Goal: Navigation & Orientation: Find specific page/section

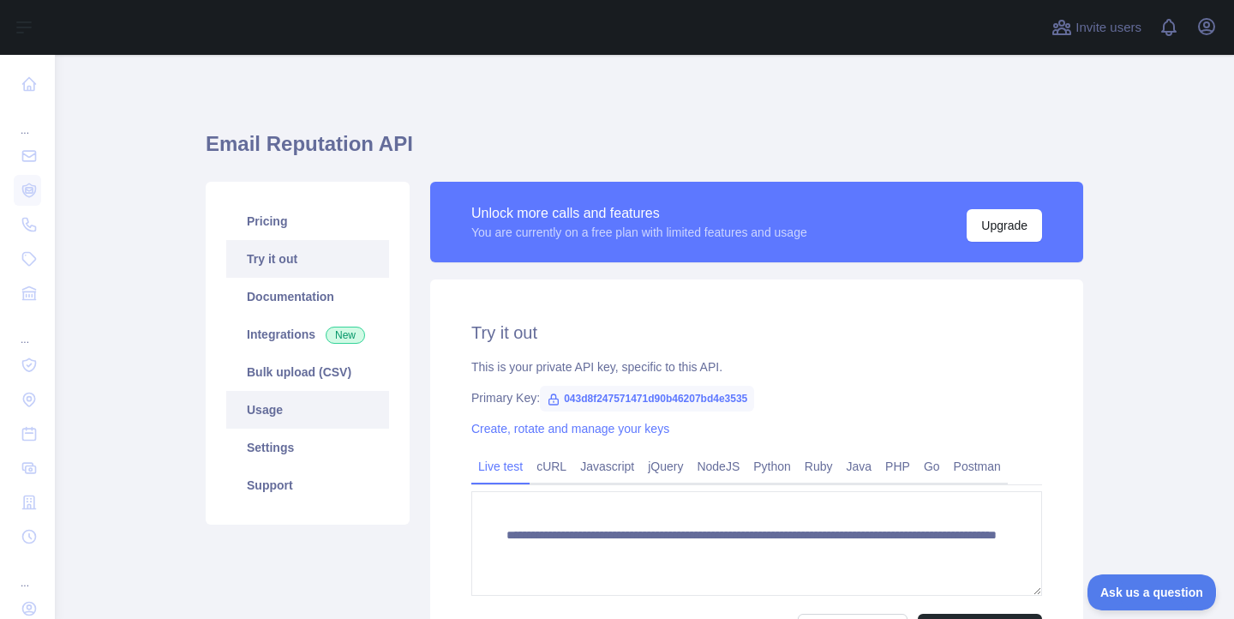
click at [268, 408] on link "Usage" at bounding box center [307, 410] width 163 height 38
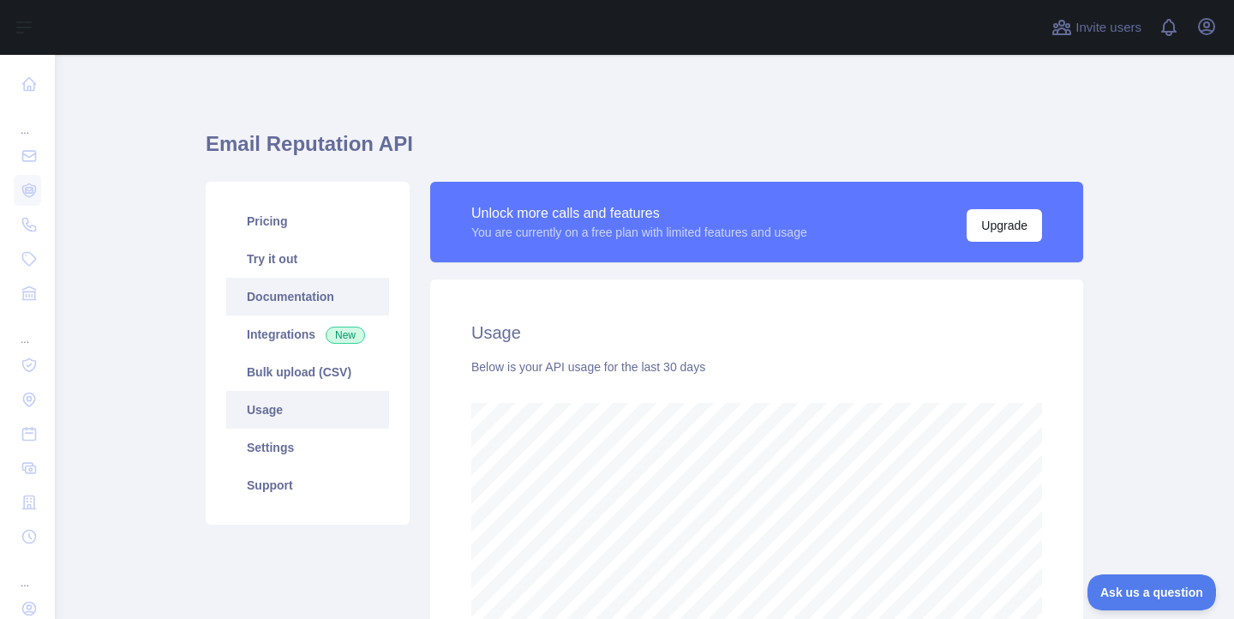
scroll to position [564, 1167]
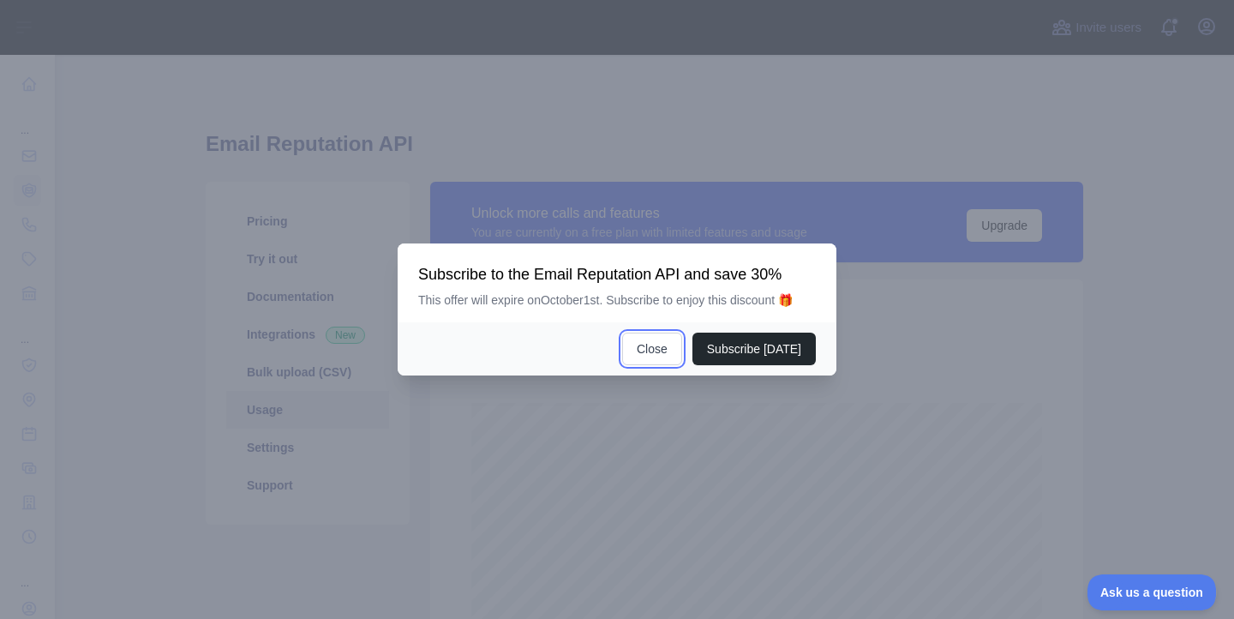
click at [643, 352] on button "Close" at bounding box center [652, 349] width 60 height 33
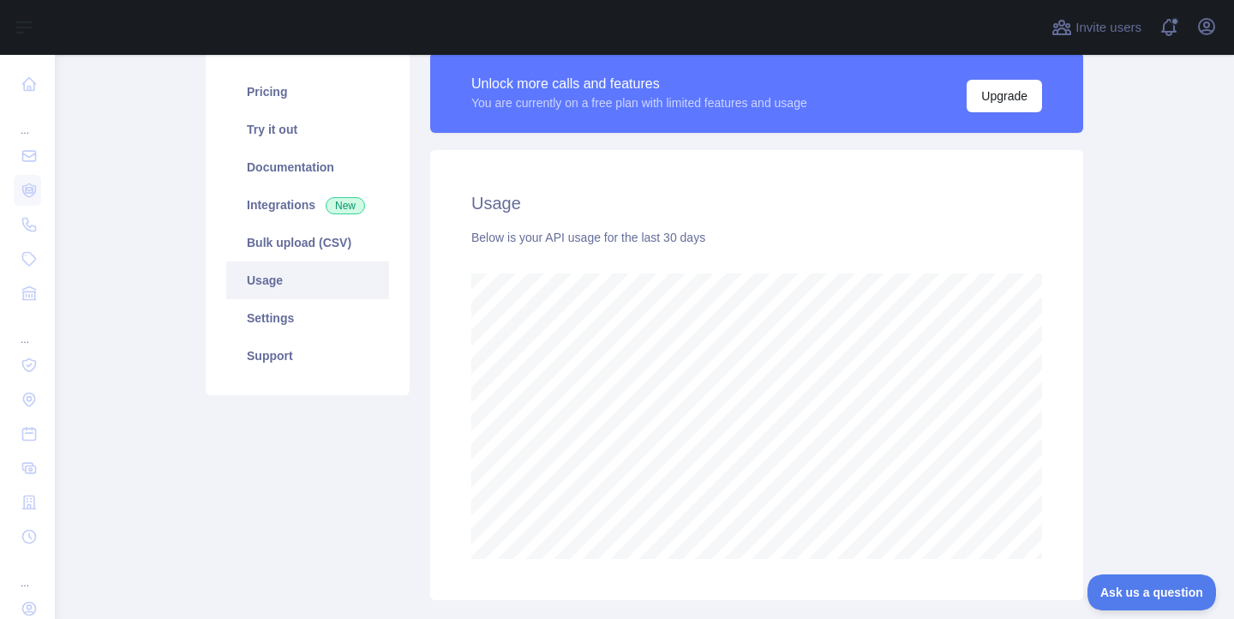
scroll to position [237, 0]
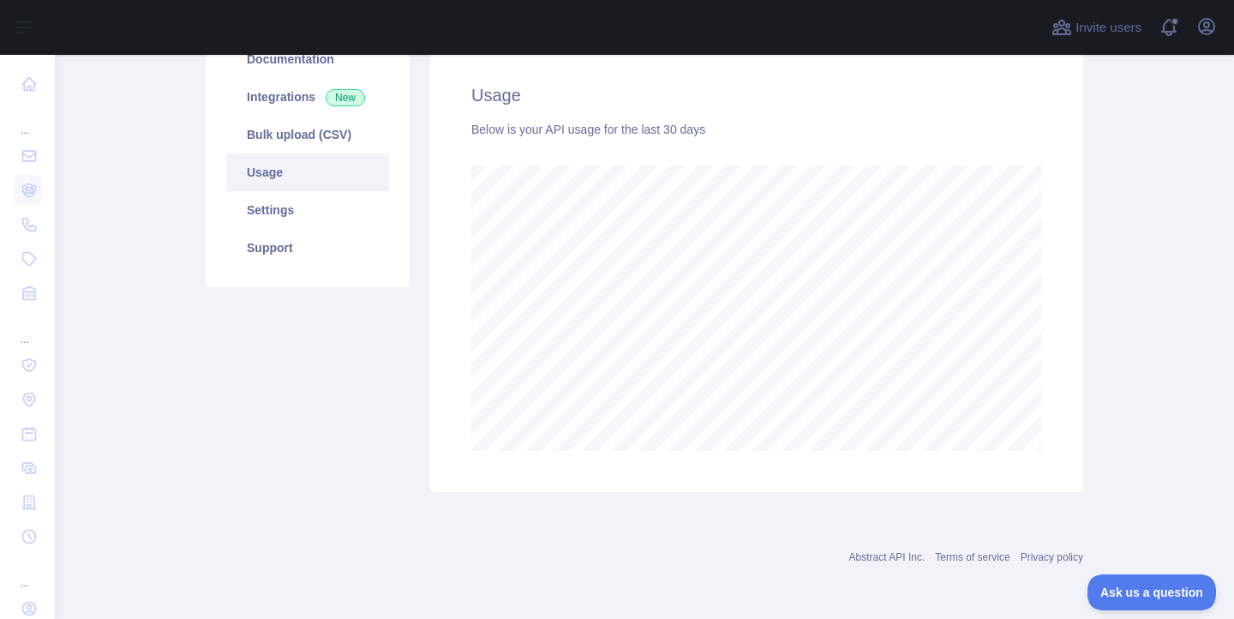
click at [1085, 261] on div "Unlock more calls and features You are currently on a free plan with limited fe…" at bounding box center [757, 218] width 674 height 548
click at [1110, 328] on main "Email Reputation API Pricing Try it out Documentation Integrations New Bulk upl…" at bounding box center [644, 337] width 1179 height 564
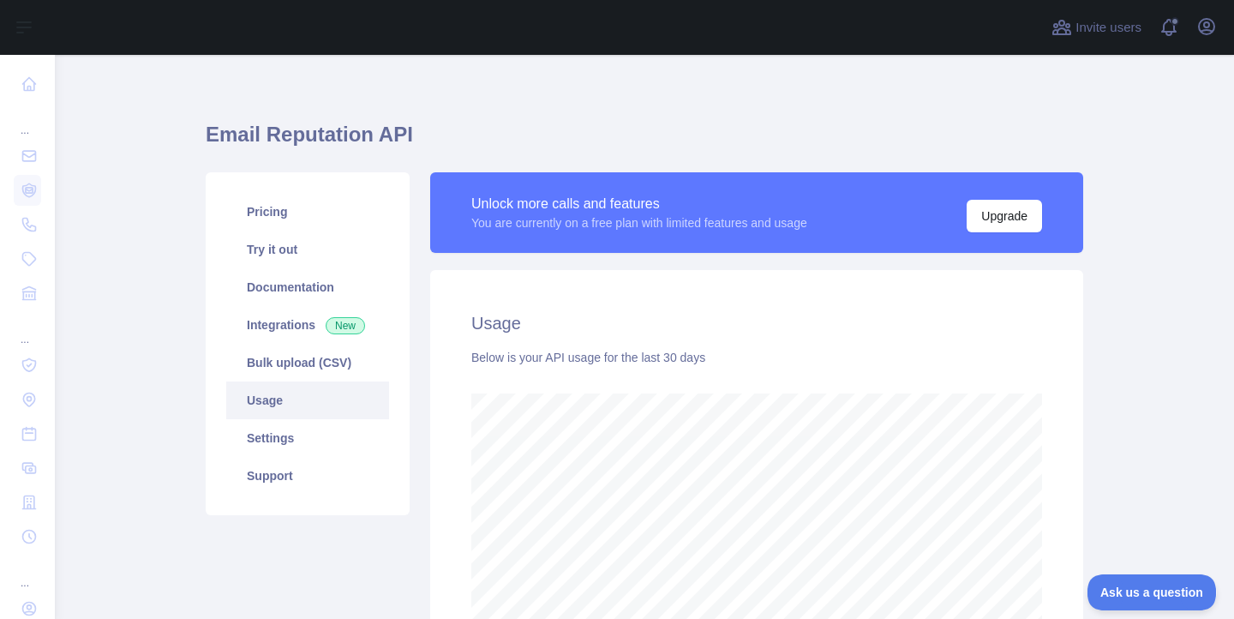
scroll to position [45, 0]
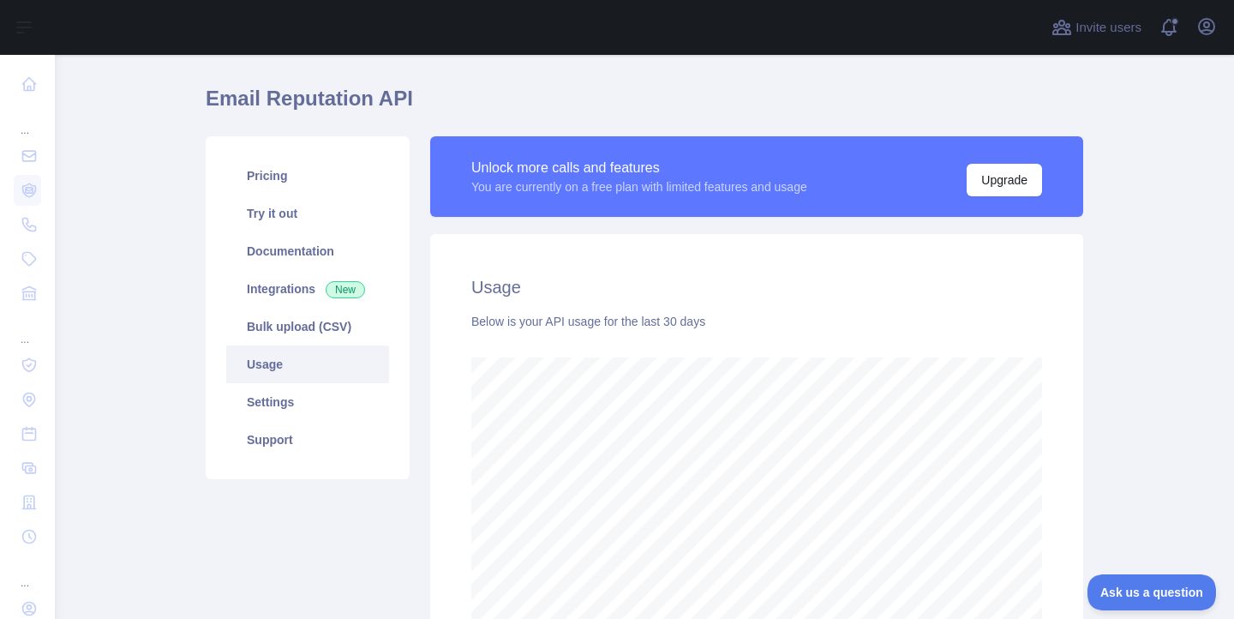
click at [562, 317] on div "Below is your API usage for the last 30 days" at bounding box center [756, 321] width 571 height 17
click at [562, 318] on div "Below is your API usage for the last 30 days" at bounding box center [756, 321] width 571 height 17
click at [483, 321] on div "Below is your API usage for the last 30 days" at bounding box center [756, 321] width 571 height 17
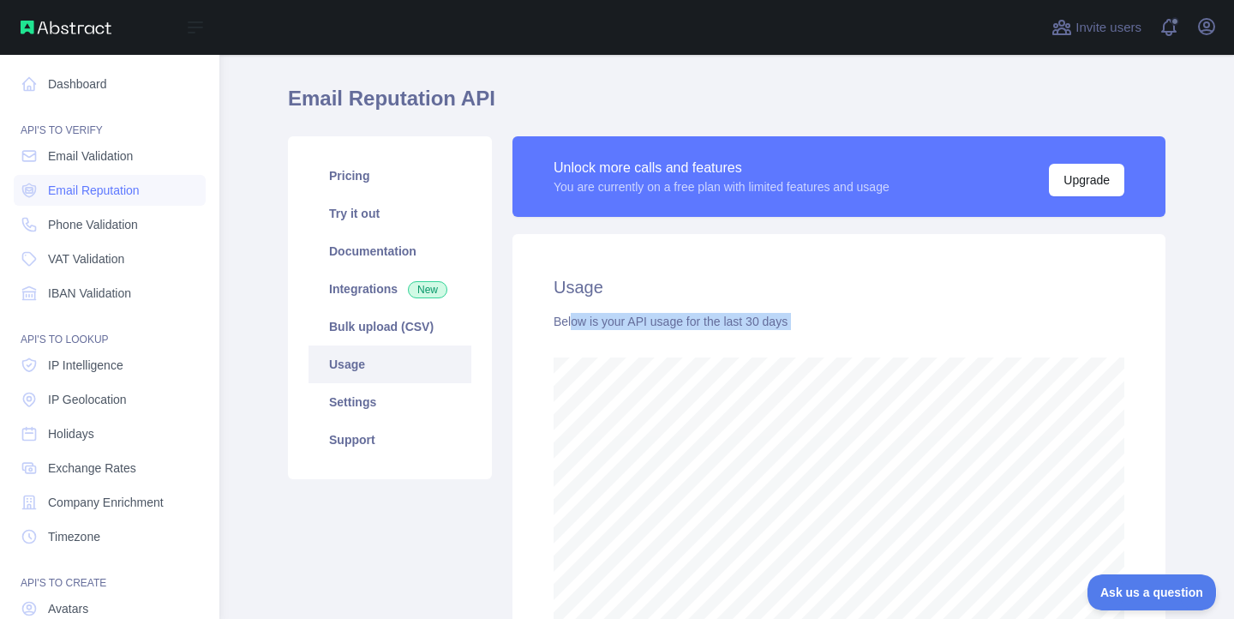
scroll to position [564, 1167]
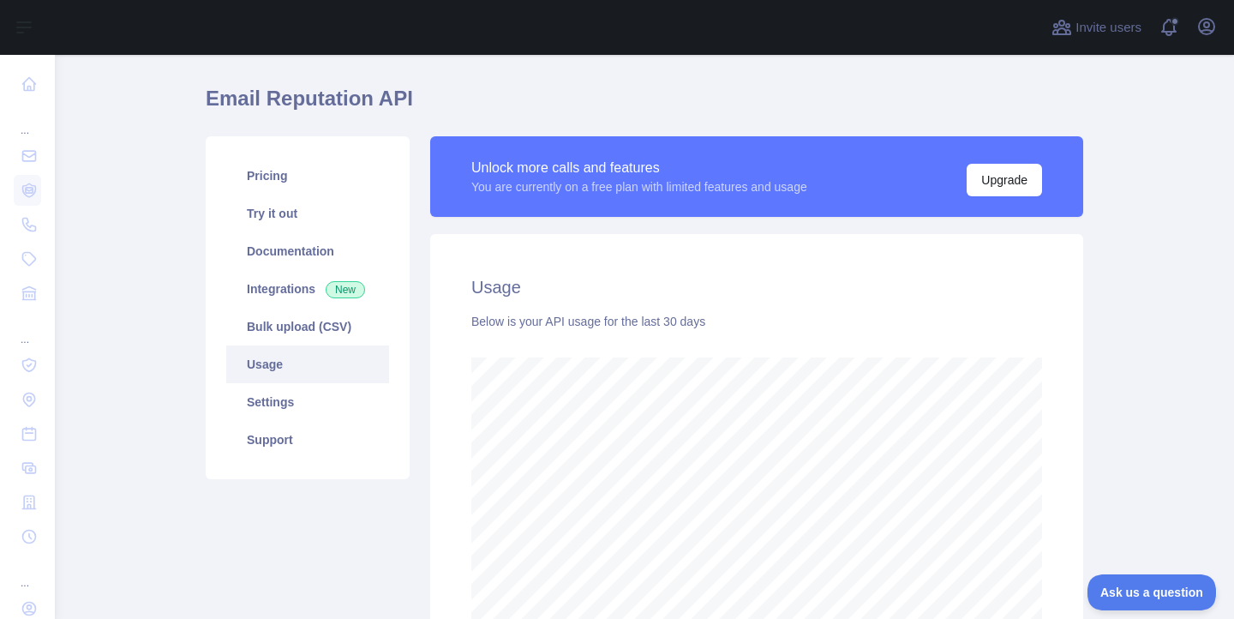
click at [246, 96] on h1 "Email Reputation API" at bounding box center [645, 105] width 878 height 41
click at [247, 95] on h1 "Email Reputation API" at bounding box center [645, 105] width 878 height 41
click at [247, 94] on h1 "Email Reputation API" at bounding box center [645, 105] width 878 height 41
click at [247, 96] on h1 "Email Reputation API" at bounding box center [645, 105] width 878 height 41
click at [278, 93] on h1 "Email Reputation API" at bounding box center [645, 105] width 878 height 41
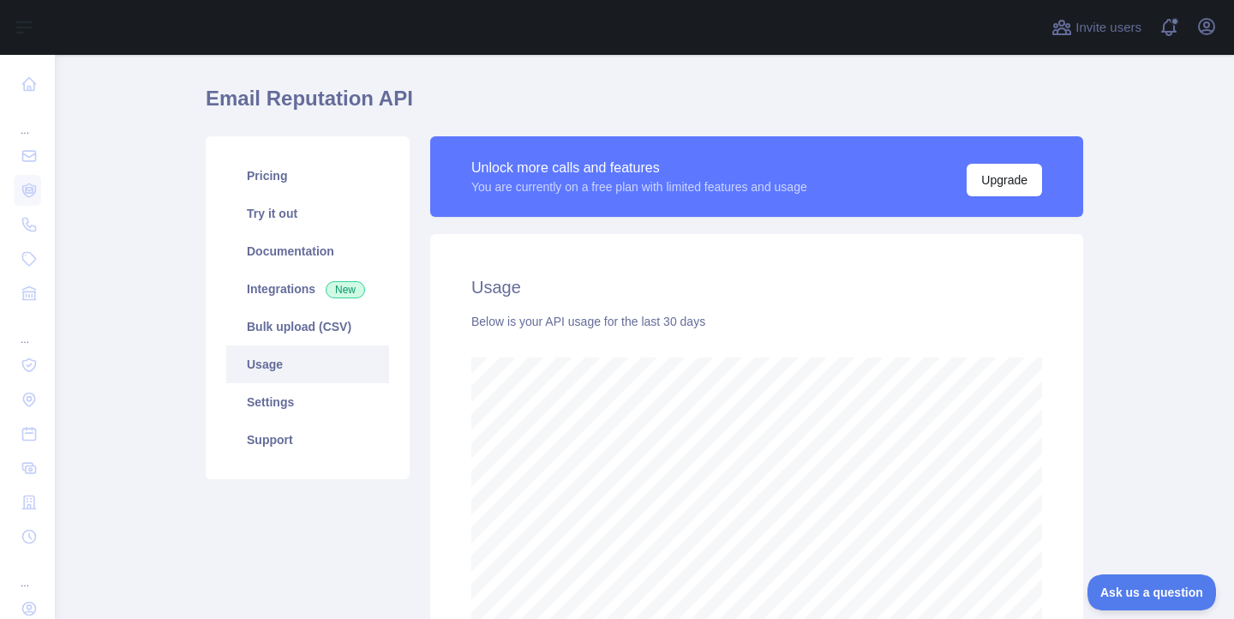
click at [278, 93] on h1 "Email Reputation API" at bounding box center [645, 105] width 878 height 41
click at [275, 96] on h1 "Email Reputation API" at bounding box center [645, 105] width 878 height 41
drag, startPoint x: 483, startPoint y: 84, endPoint x: 503, endPoint y: 86, distance: 19.8
click at [480, 85] on h1 "Email Reputation API" at bounding box center [645, 105] width 878 height 41
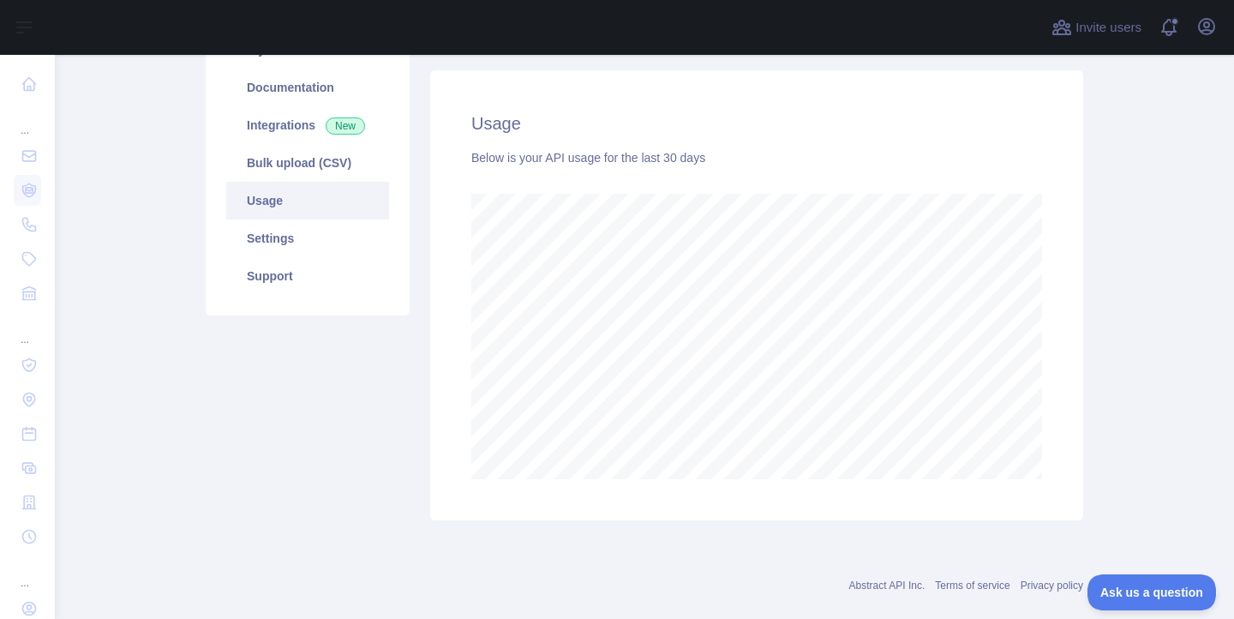
scroll to position [0, 0]
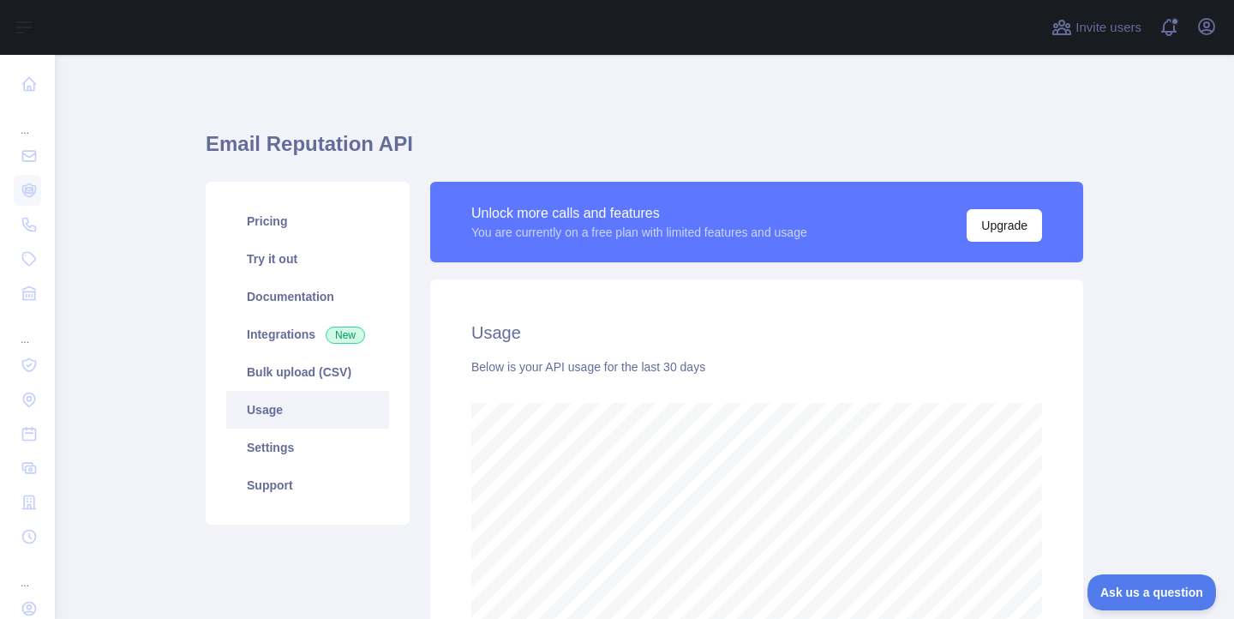
drag, startPoint x: 146, startPoint y: 130, endPoint x: 128, endPoint y: 133, distance: 18.2
click at [145, 131] on main "Email Reputation API Pricing Try it out Documentation Integrations New Bulk upl…" at bounding box center [644, 337] width 1179 height 564
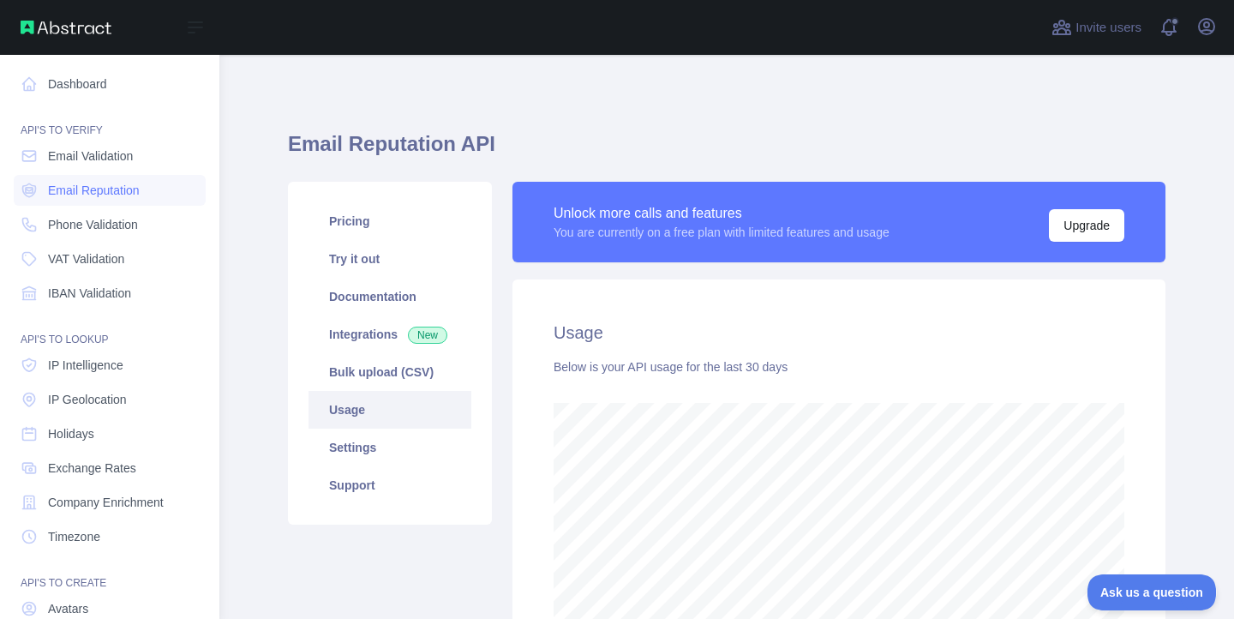
scroll to position [856619, 856181]
click at [93, 87] on link "Dashboard" at bounding box center [110, 84] width 192 height 31
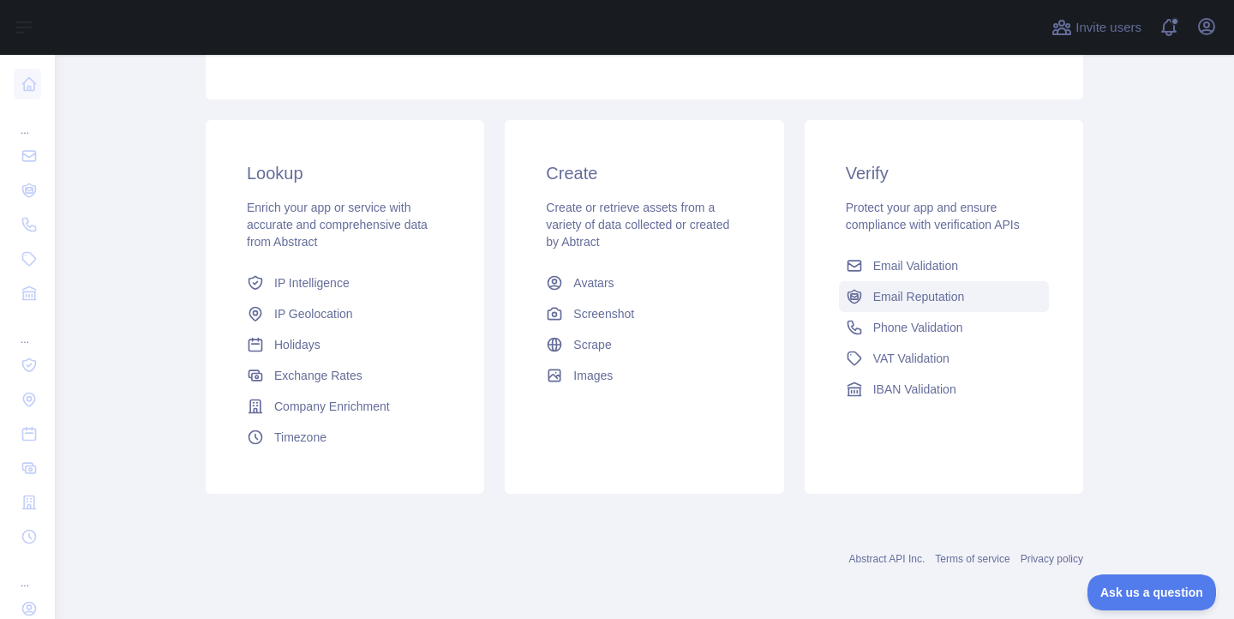
scroll to position [310, 0]
click at [333, 411] on span "Company Enrichment" at bounding box center [332, 407] width 116 height 17
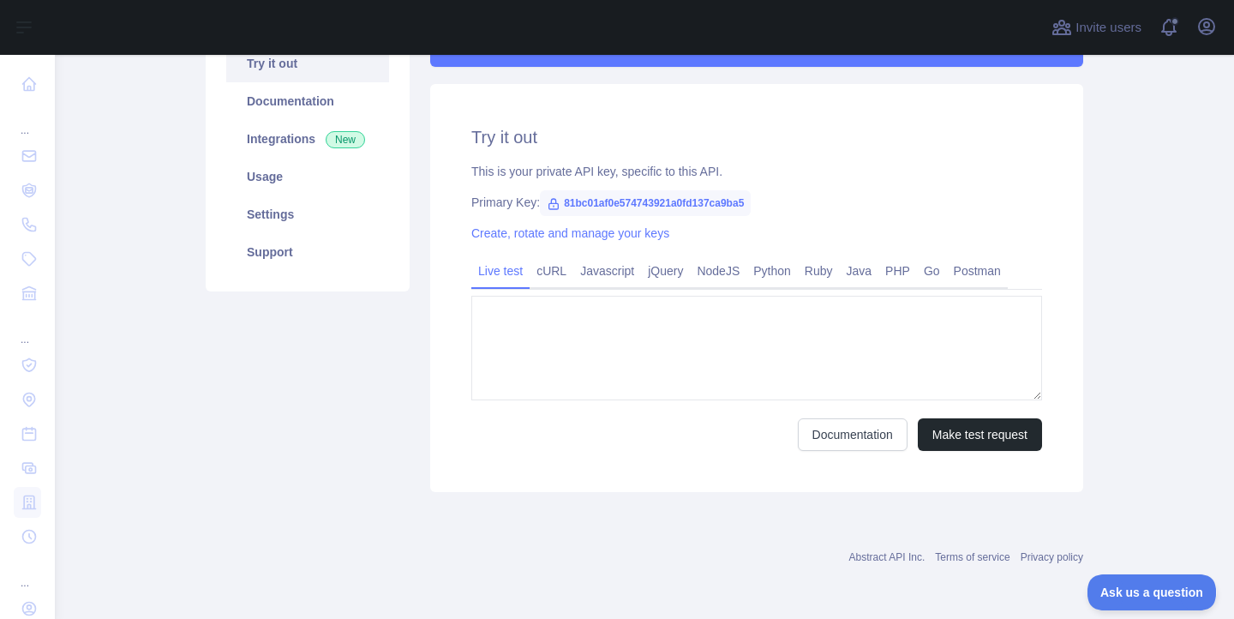
type textarea "**********"
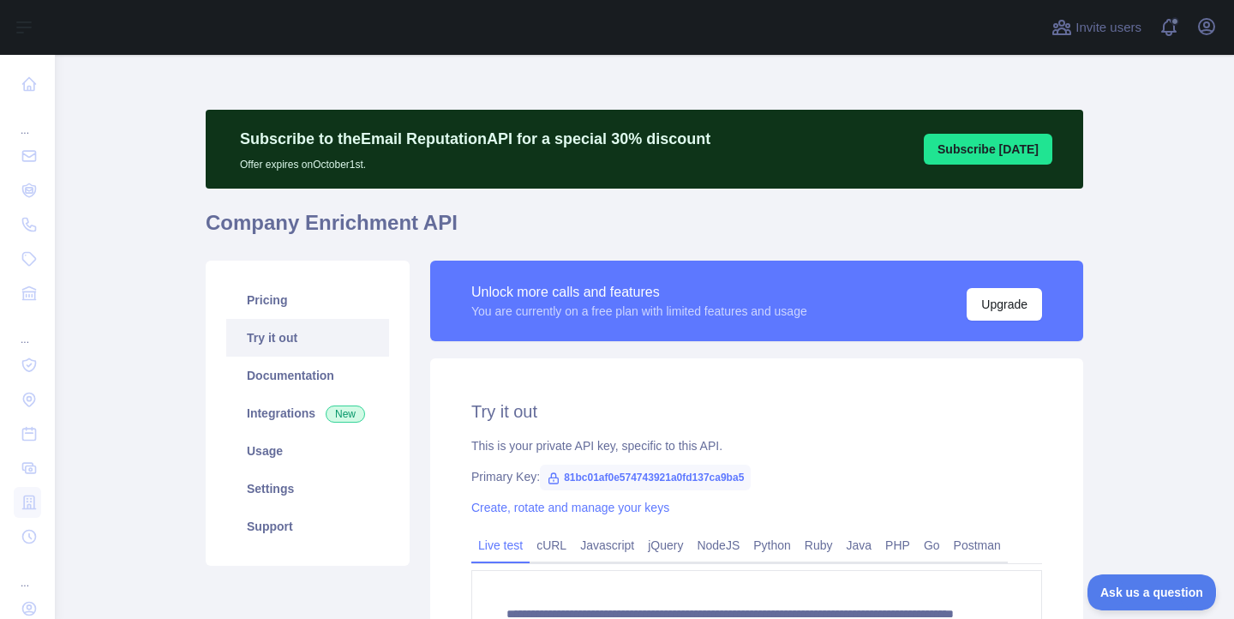
click at [301, 232] on h1 "Company Enrichment API" at bounding box center [645, 229] width 878 height 41
click at [111, 285] on main "**********" at bounding box center [644, 337] width 1179 height 564
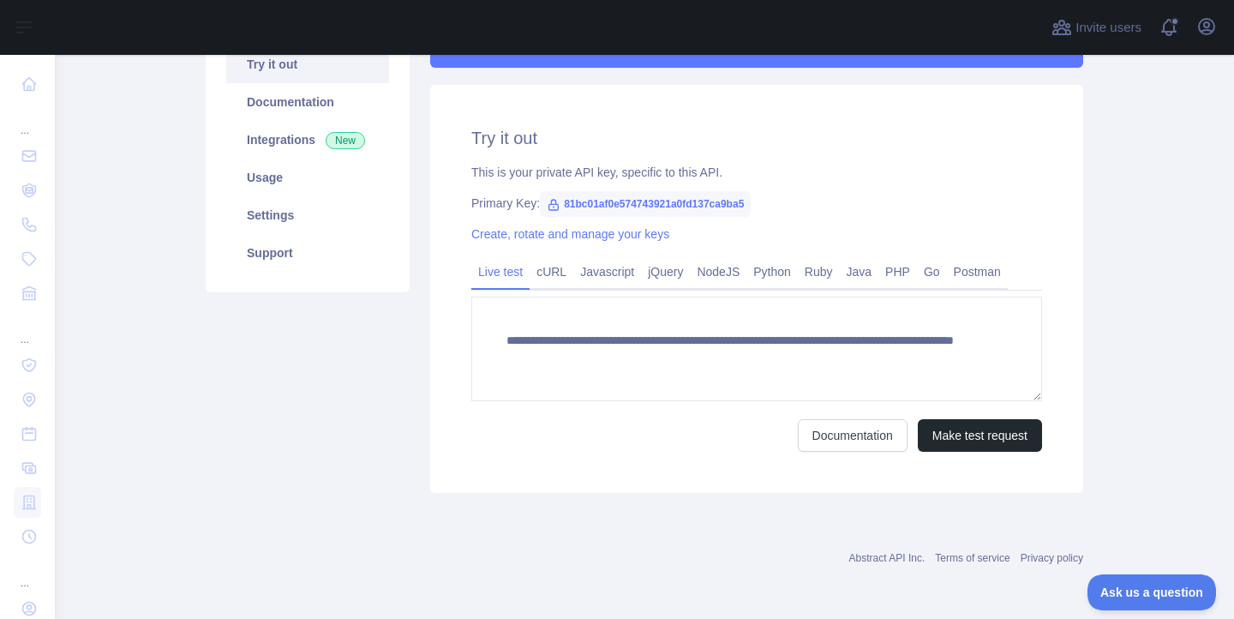
scroll to position [274, 0]
click at [245, 385] on div "Pricing Try it out Documentation Integrations New Usage Settings Support" at bounding box center [307, 239] width 225 height 506
click at [549, 268] on link "cURL" at bounding box center [552, 270] width 44 height 27
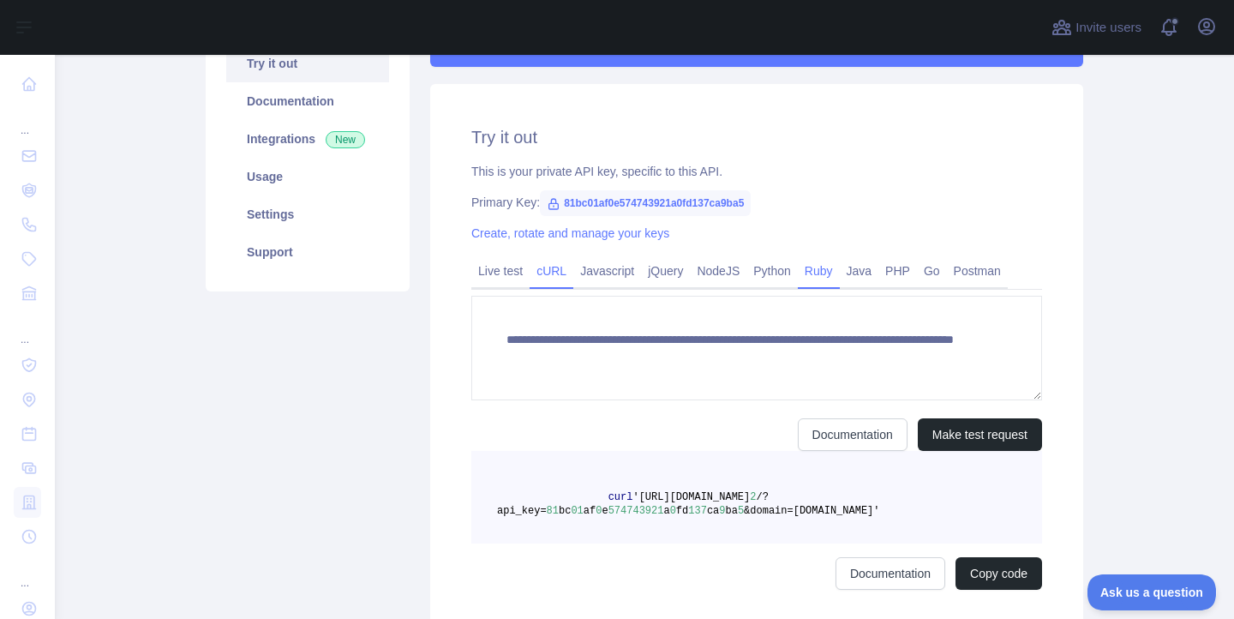
scroll to position [258, 0]
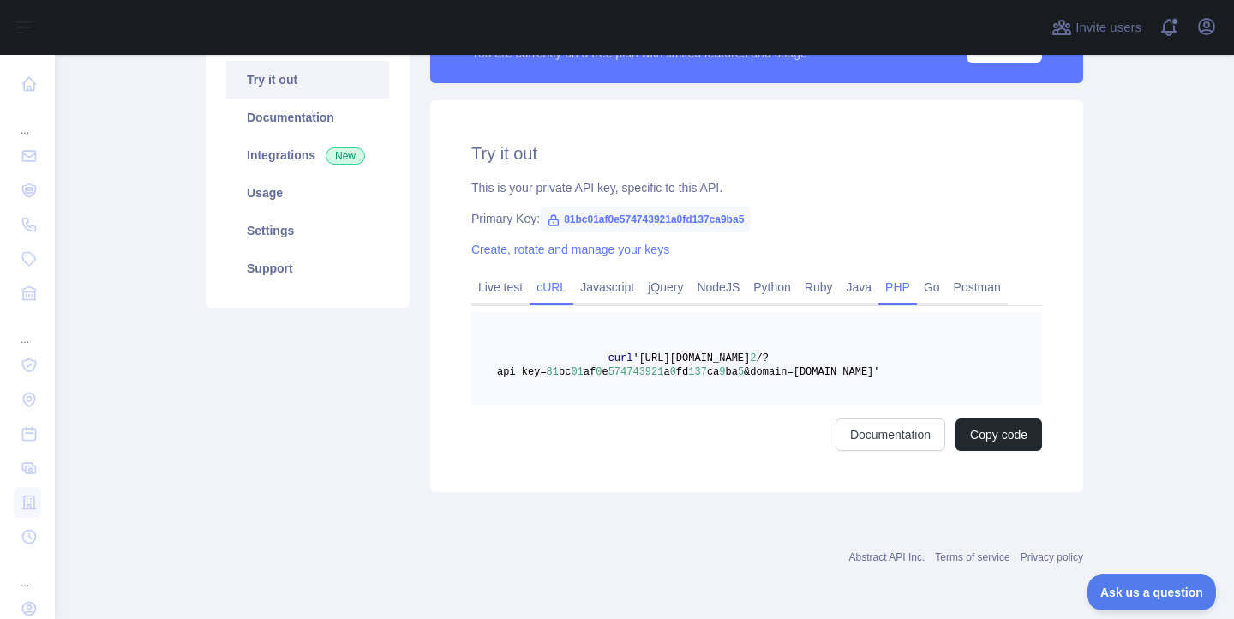
click at [899, 278] on link "PHP" at bounding box center [898, 286] width 39 height 27
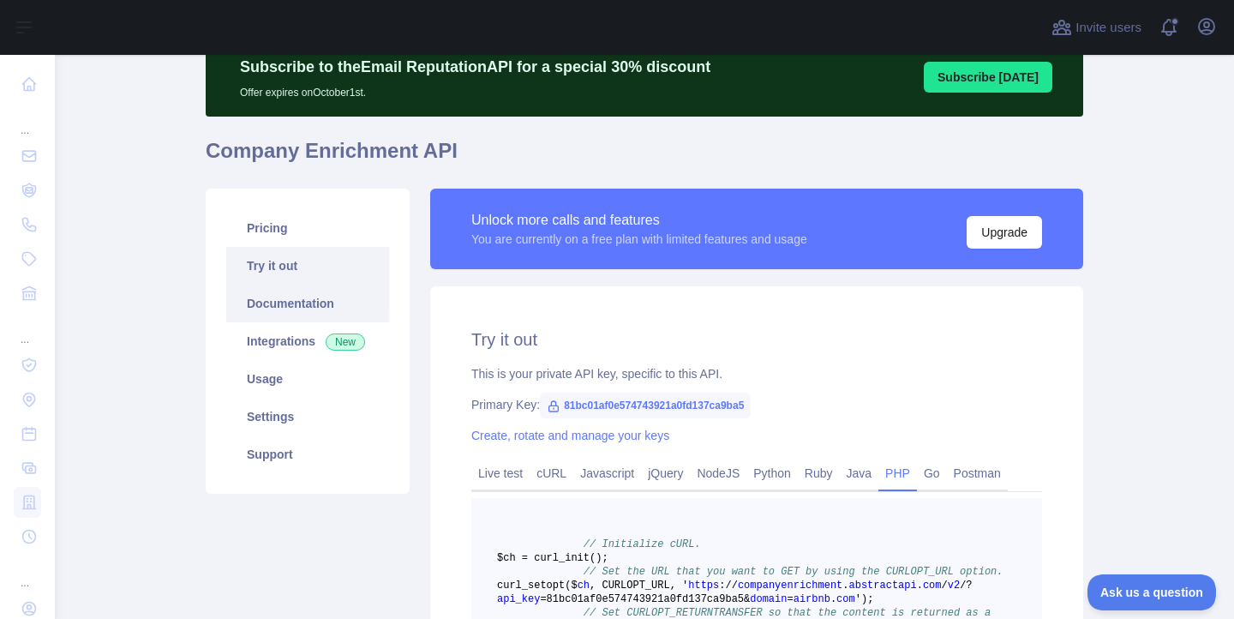
scroll to position [0, 0]
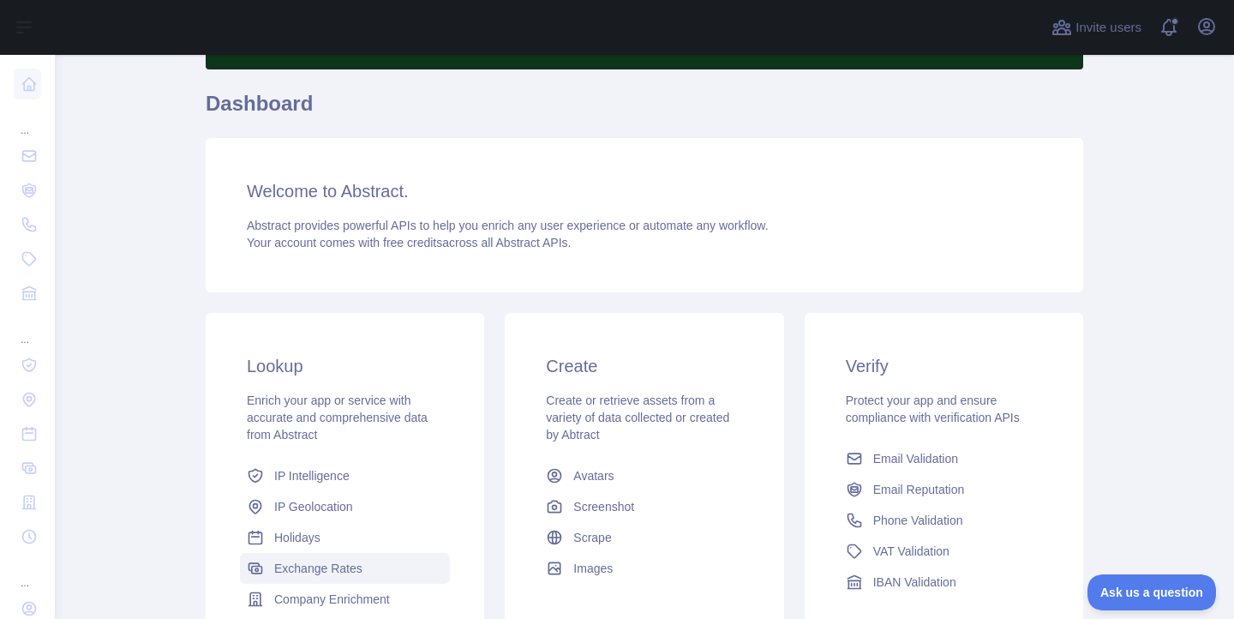
scroll to position [314, 0]
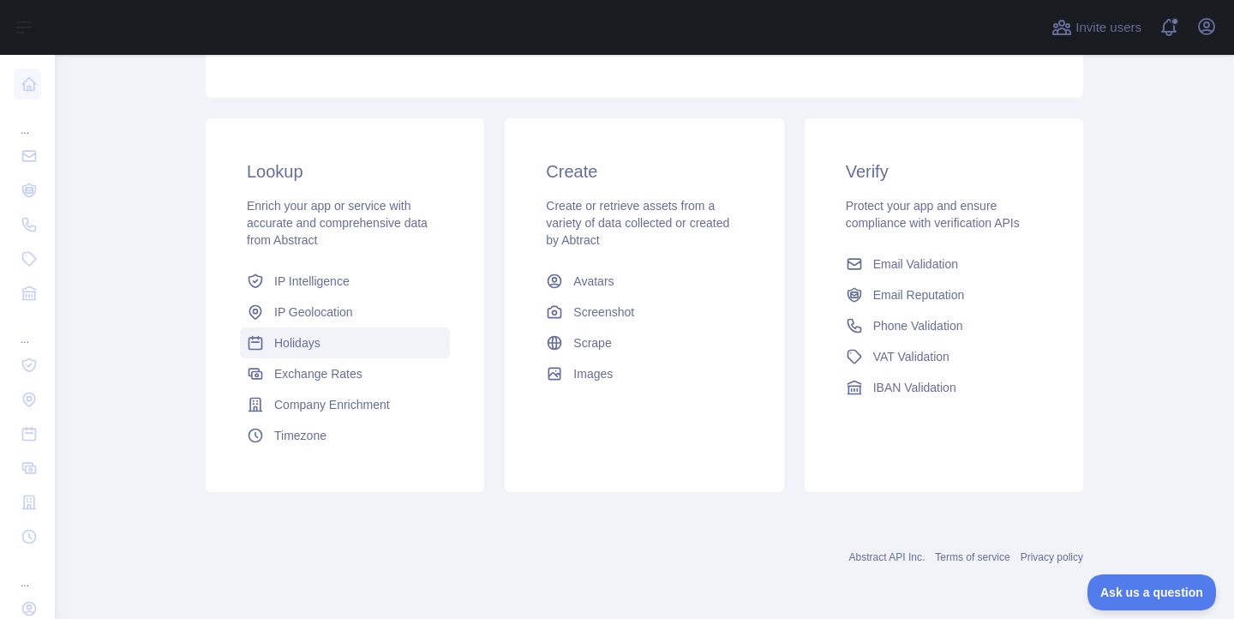
click at [313, 339] on span "Holidays" at bounding box center [297, 342] width 46 height 17
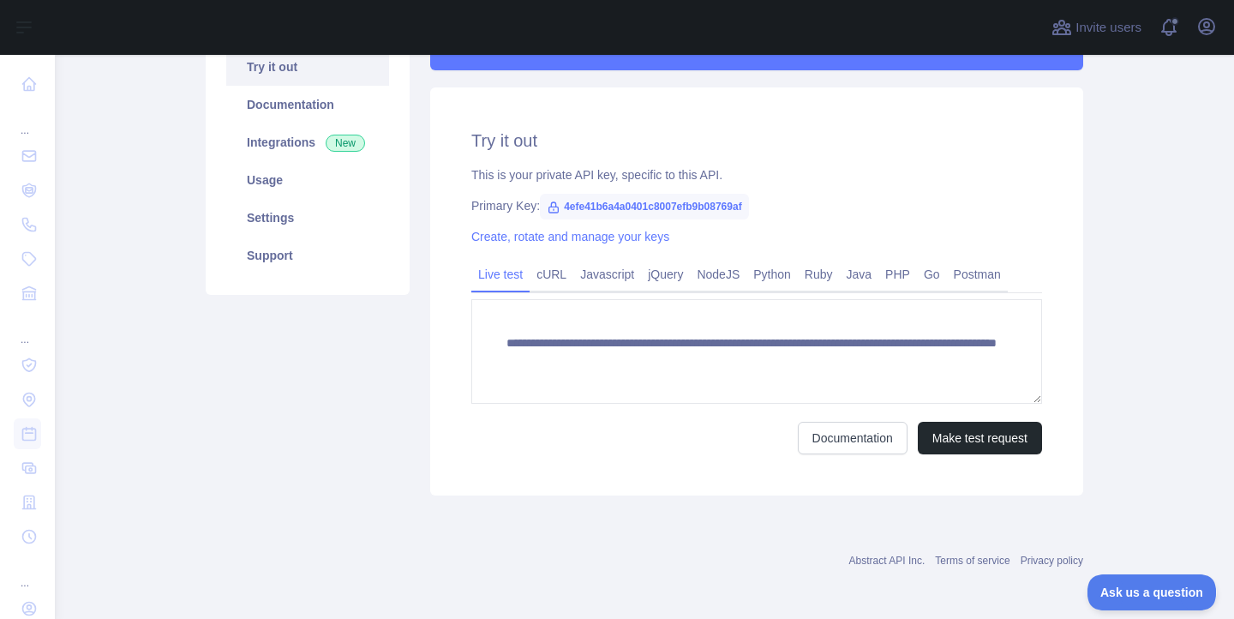
scroll to position [274, 0]
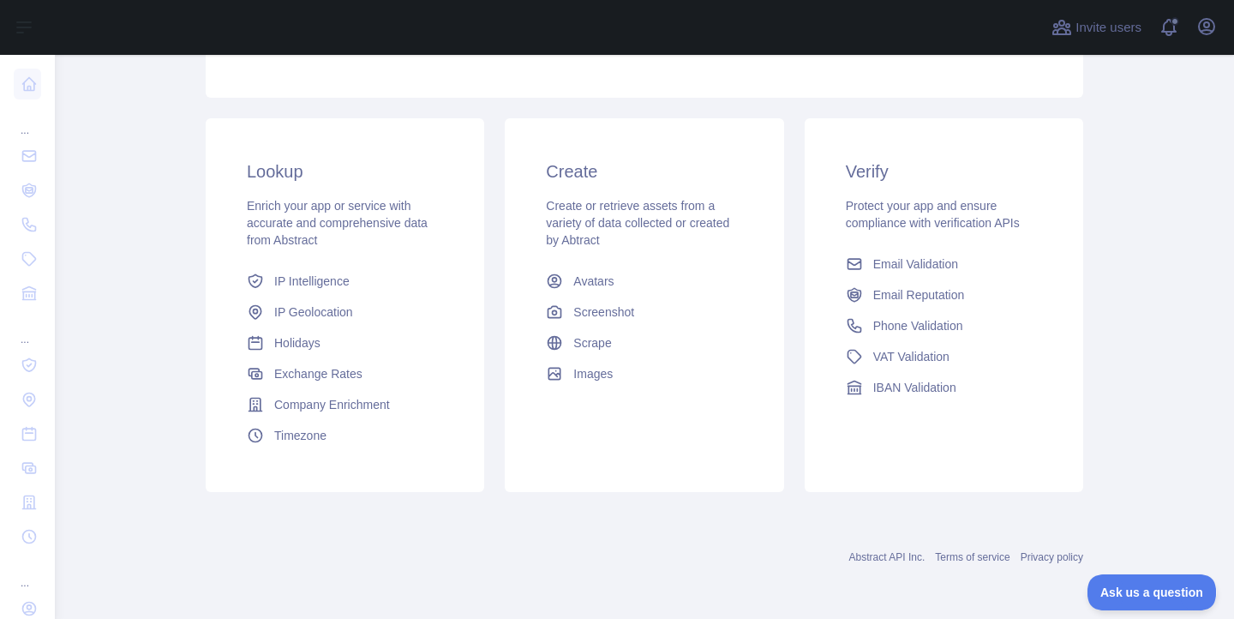
scroll to position [274, 0]
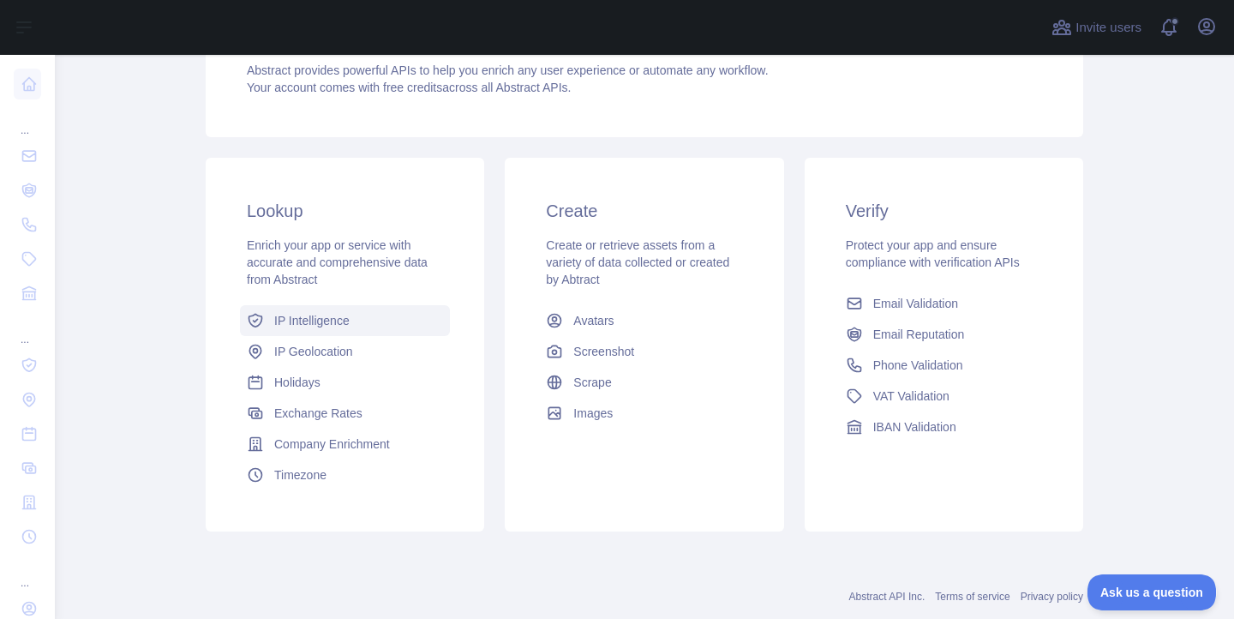
click at [324, 321] on span "IP Intelligence" at bounding box center [311, 320] width 75 height 17
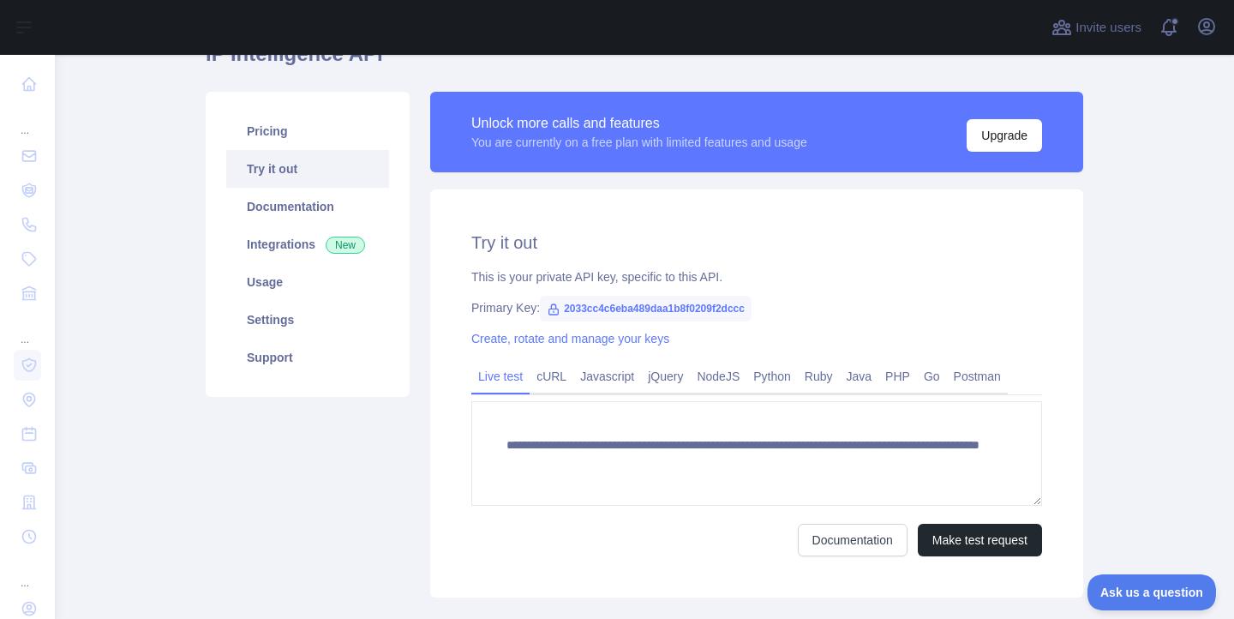
scroll to position [274, 0]
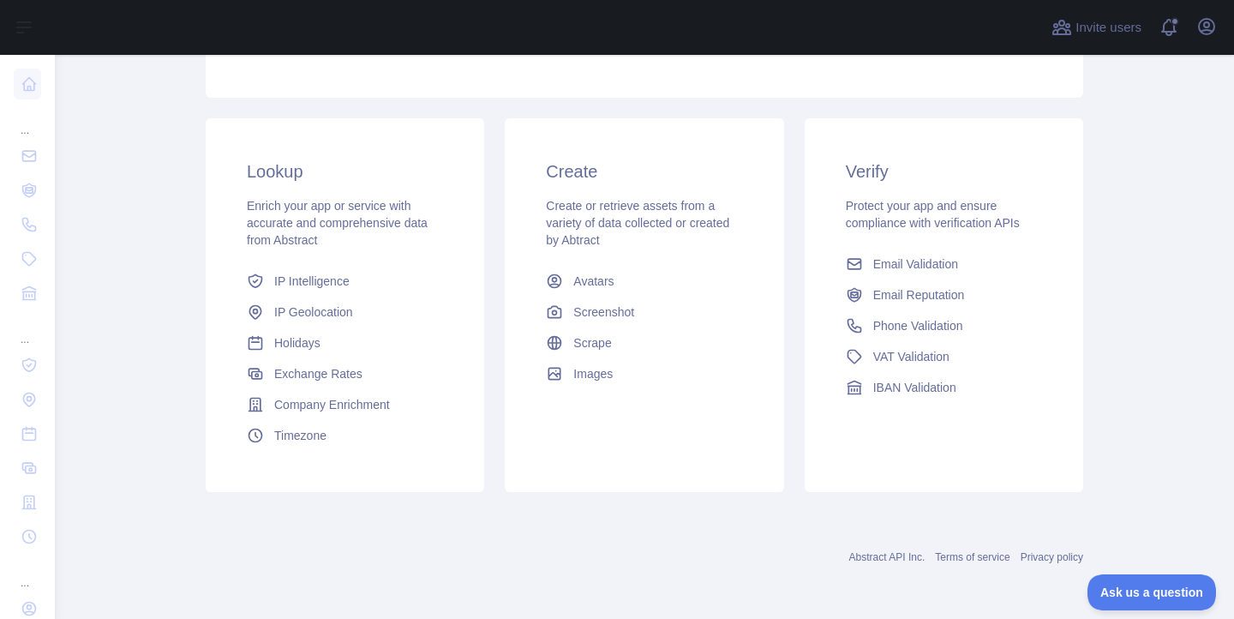
scroll to position [274, 0]
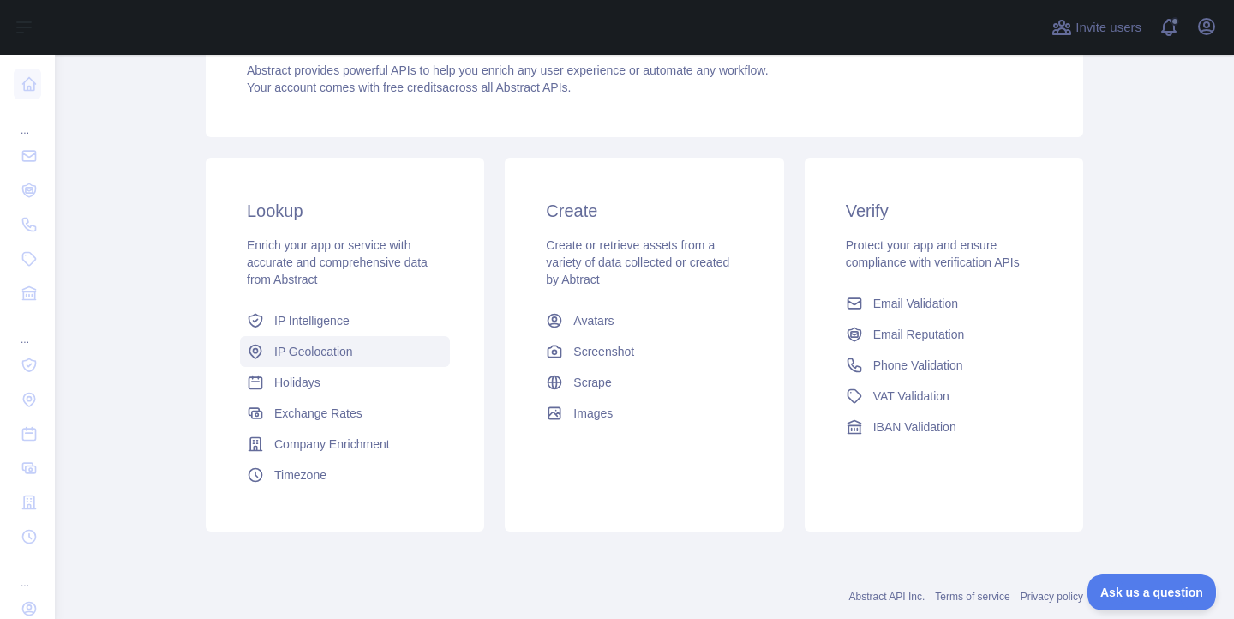
click at [297, 343] on span "IP Geolocation" at bounding box center [313, 351] width 79 height 17
